Goal: Check status

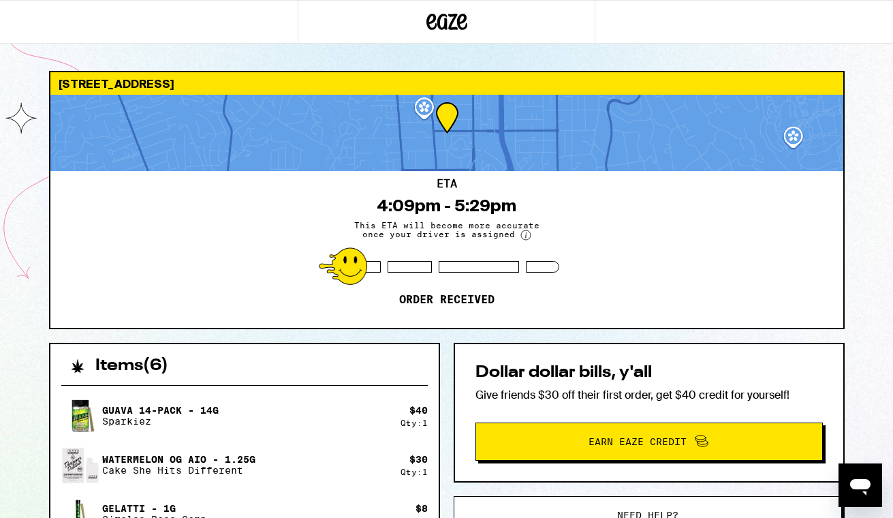
click at [574, 218] on div "ETA 4:09pm - 5:29pm This ETA will become more accurate once your driver is assi…" at bounding box center [446, 249] width 793 height 157
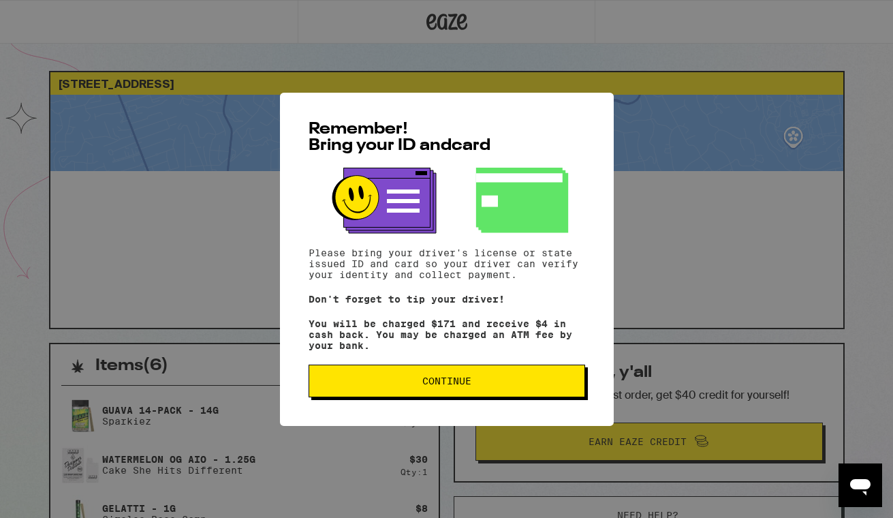
click at [474, 381] on span "Continue" at bounding box center [447, 381] width 254 height 10
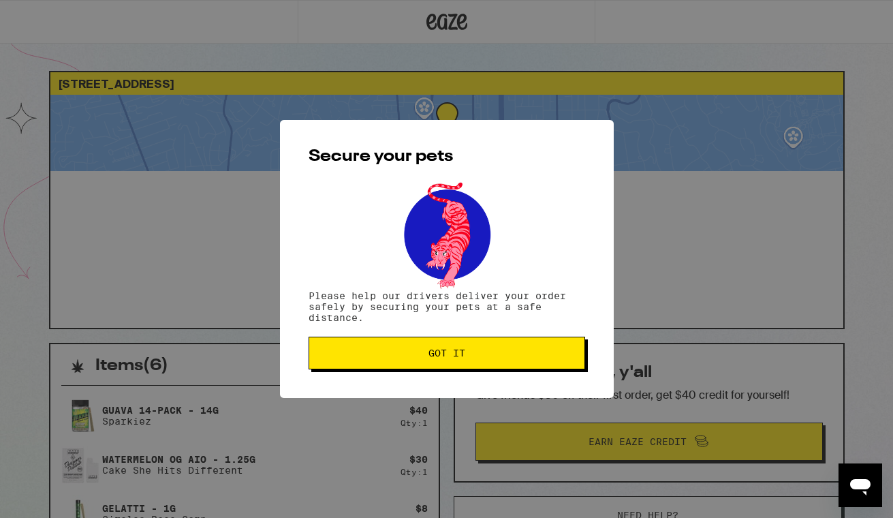
click at [469, 362] on button "Got it" at bounding box center [447, 353] width 277 height 33
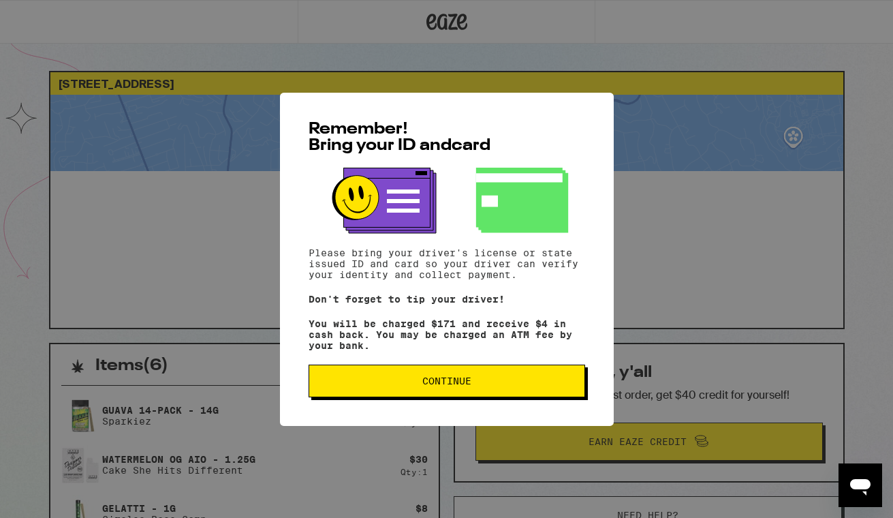
click at [404, 386] on span "Continue" at bounding box center [447, 381] width 254 height 10
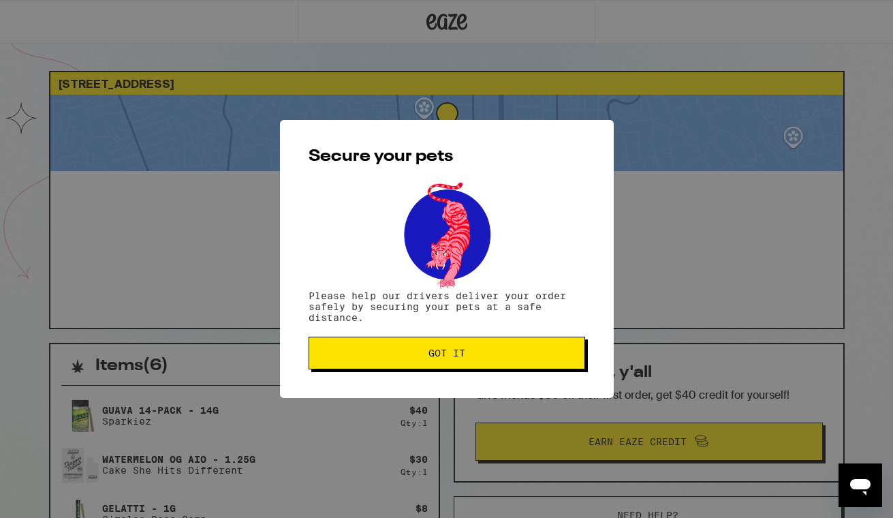
click at [407, 360] on button "Got it" at bounding box center [447, 353] width 277 height 33
